Goal: Task Accomplishment & Management: Complete application form

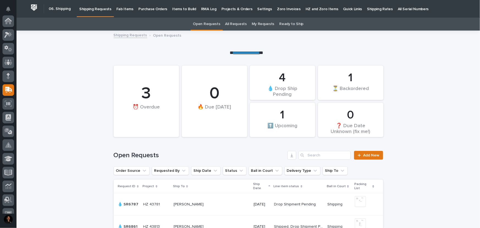
scroll to position [69, 0]
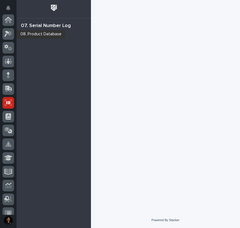
scroll to position [83, 0]
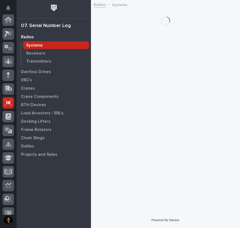
scroll to position [83, 0]
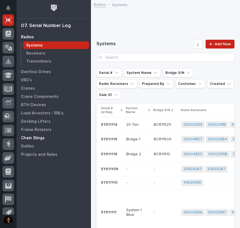
click at [43, 137] on p "Chain Slings" at bounding box center [33, 137] width 24 height 5
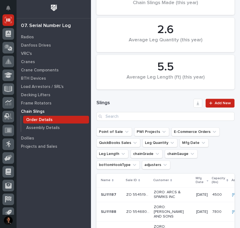
scroll to position [325, 0]
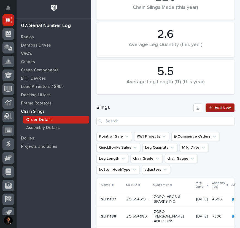
click at [218, 109] on span "Add New" at bounding box center [222, 108] width 16 height 4
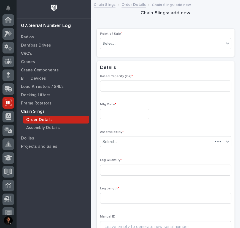
scroll to position [83, 0]
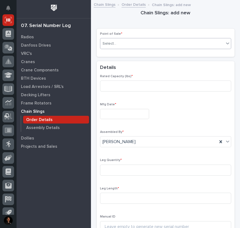
click at [131, 43] on div "Select..." at bounding box center [162, 43] width 124 height 9
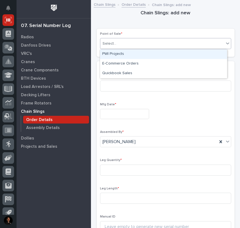
click at [130, 53] on div "PWI Projects" at bounding box center [163, 54] width 127 height 10
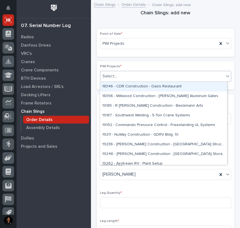
click at [108, 73] on div "Select..." at bounding box center [162, 76] width 124 height 9
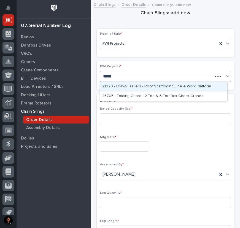
type input "******"
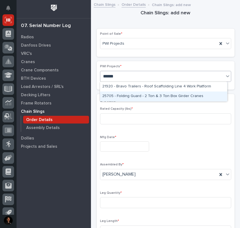
click at [147, 97] on div "25705 - Folding Guard - 2 Ton & 3 Ton Box Girder Cranes" at bounding box center [163, 96] width 127 height 10
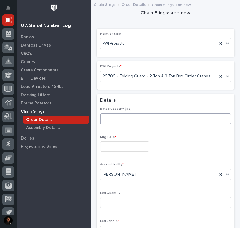
click at [129, 119] on input at bounding box center [165, 118] width 131 height 11
type input "7800"
click at [139, 146] on input "text" at bounding box center [124, 146] width 49 height 10
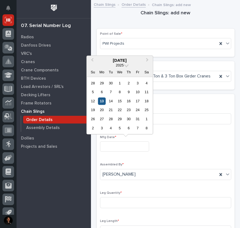
click at [100, 100] on div "13" at bounding box center [101, 100] width 7 height 7
type input "**********"
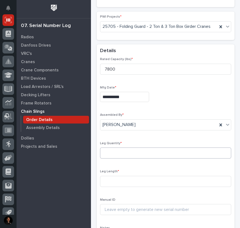
scroll to position [50, 0]
click at [132, 151] on input at bounding box center [165, 152] width 131 height 11
type input "2"
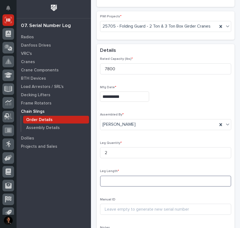
click at [117, 179] on input at bounding box center [165, 180] width 131 height 11
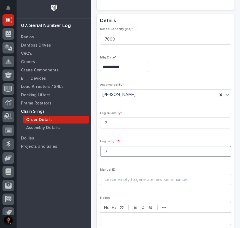
scroll to position [125, 0]
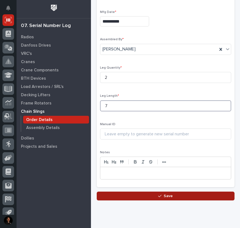
type input "7"
click at [144, 192] on button "Save" at bounding box center [166, 195] width 138 height 9
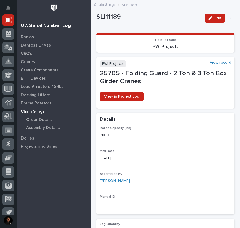
click at [230, 18] on icon "button" at bounding box center [230, 18] width 1 height 4
click at [105, 3] on link "Chain Slings" at bounding box center [105, 4] width 22 height 6
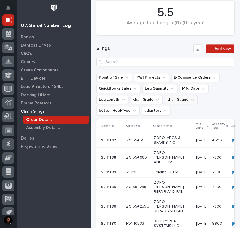
scroll to position [375, 0]
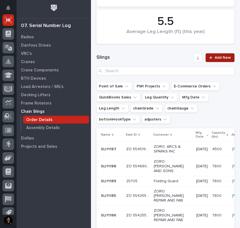
click at [216, 58] on span "Add New" at bounding box center [222, 58] width 16 height 4
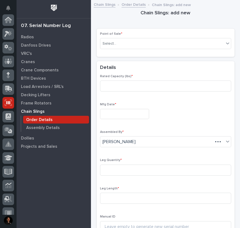
scroll to position [83, 0]
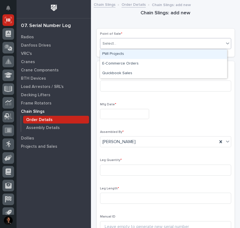
click at [175, 47] on div "Select..." at bounding box center [162, 43] width 124 height 9
click at [171, 54] on div "PWI Projects" at bounding box center [163, 54] width 127 height 10
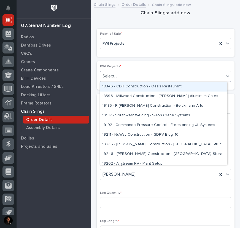
click at [137, 76] on div "Select..." at bounding box center [162, 76] width 124 height 9
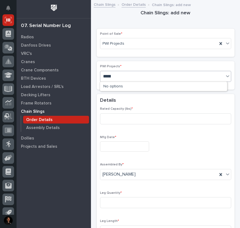
type input "*******"
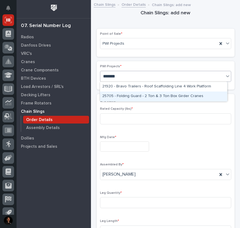
click at [139, 95] on div "25705 - Folding Guard - 2 Ton & 3 Ton Box Girder Cranes" at bounding box center [163, 96] width 127 height 10
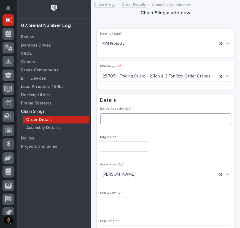
click at [112, 119] on input at bounding box center [165, 118] width 131 height 11
type input "7800"
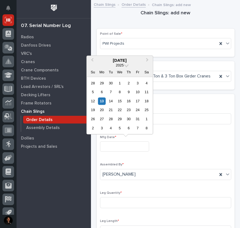
click at [116, 144] on input "text" at bounding box center [124, 146] width 49 height 10
click at [102, 101] on div "13" at bounding box center [101, 100] width 7 height 7
type input "**********"
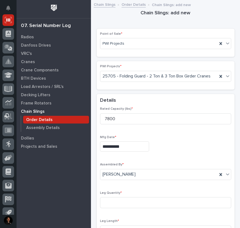
scroll to position [50, 0]
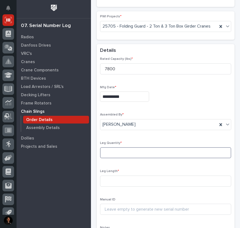
click at [109, 152] on input at bounding box center [165, 152] width 131 height 11
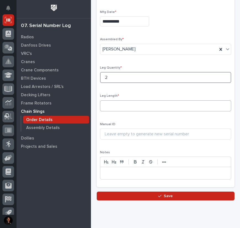
type input "2"
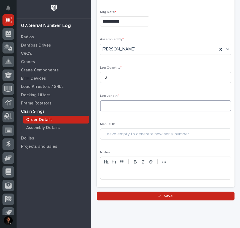
click at [126, 103] on input at bounding box center [165, 105] width 131 height 11
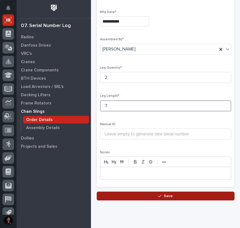
type input "7"
click at [147, 194] on button "Save" at bounding box center [166, 195] width 138 height 9
